Goal: Information Seeking & Learning: Check status

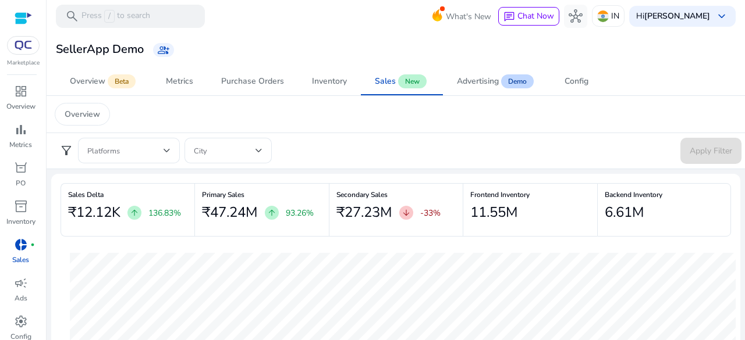
scroll to position [58, 0]
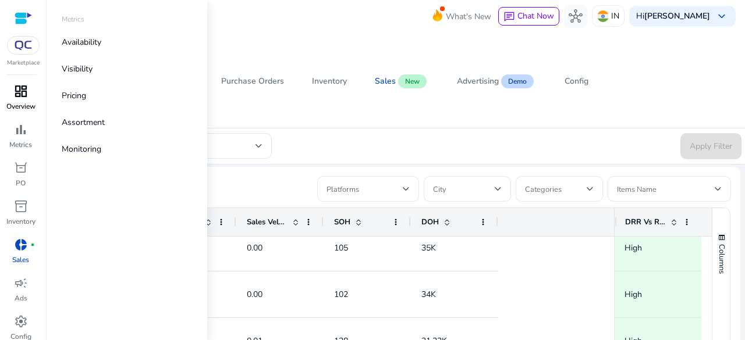
click at [24, 94] on span "dashboard" at bounding box center [21, 91] width 14 height 14
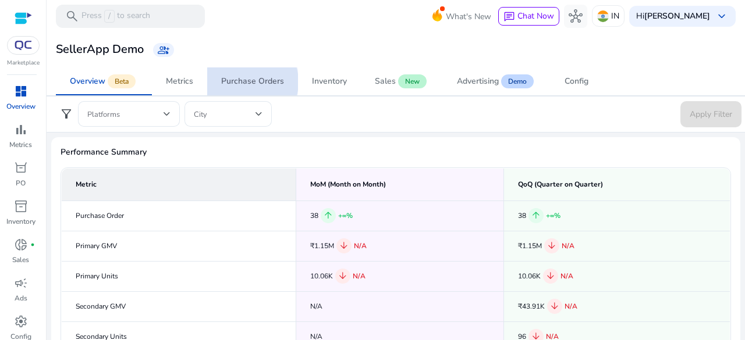
click at [241, 83] on div "Purchase Orders" at bounding box center [252, 81] width 63 height 8
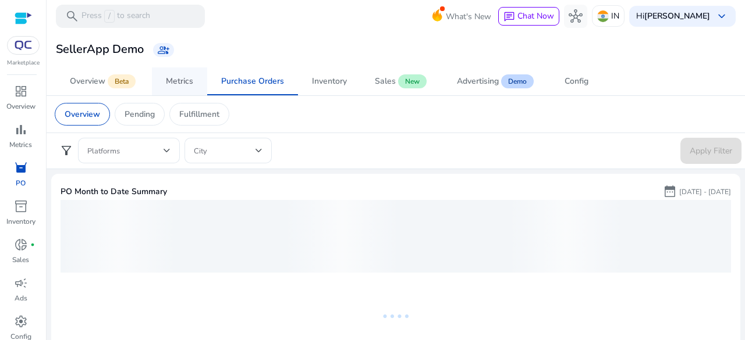
click at [194, 80] on link "Metrics" at bounding box center [179, 81] width 55 height 28
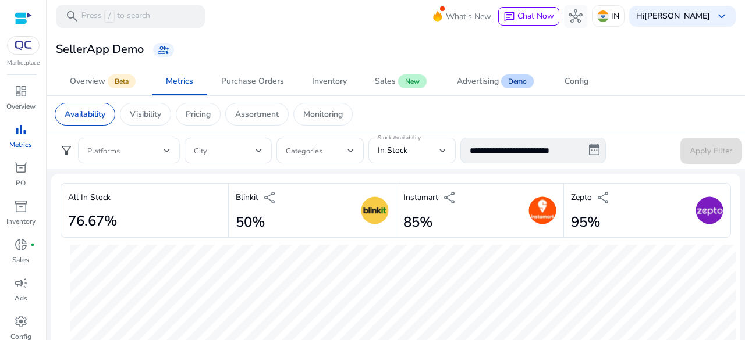
click at [163, 151] on span at bounding box center [125, 150] width 76 height 13
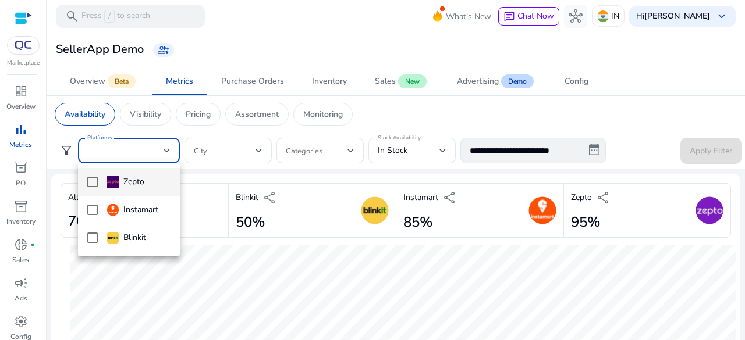
click at [223, 177] on div at bounding box center [372, 170] width 745 height 340
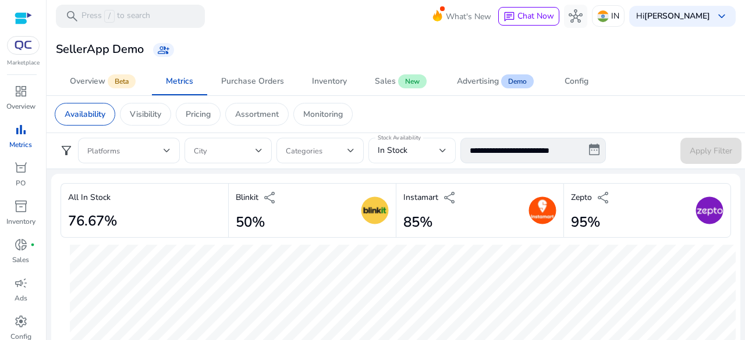
click at [446, 160] on div "Stock Availability In Stock" at bounding box center [411, 151] width 87 height 26
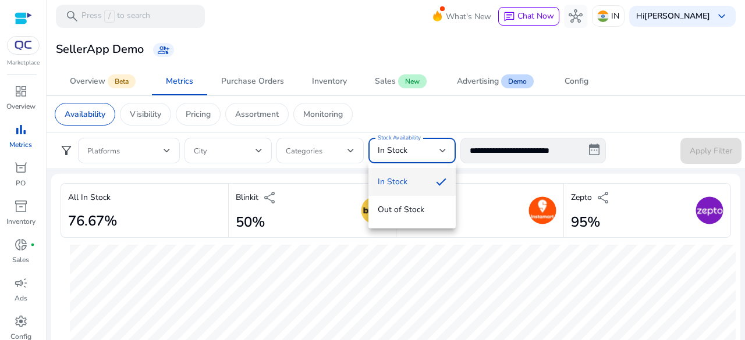
click at [461, 116] on div at bounding box center [372, 170] width 745 height 340
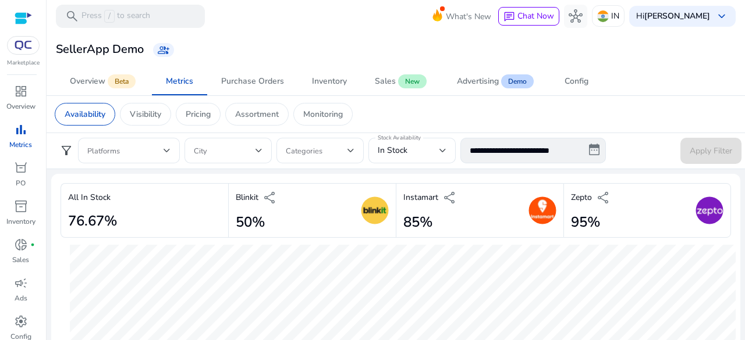
click at [399, 103] on app-sa-custom-tab "Availability Visibility Pricing Assortment Monitoring" at bounding box center [396, 114] width 682 height 23
click at [253, 77] on div "Purchase Orders" at bounding box center [252, 81] width 63 height 8
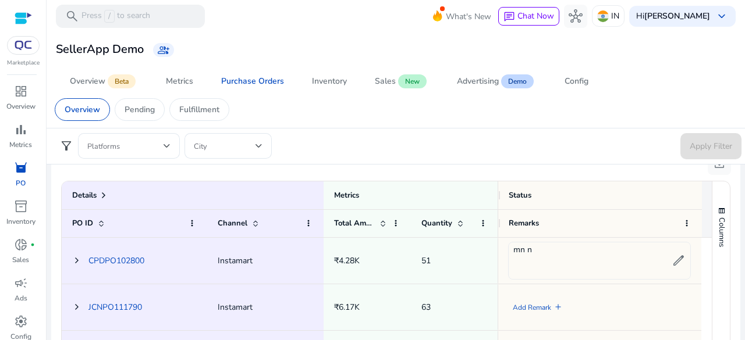
scroll to position [640, 0]
